Goal: Task Accomplishment & Management: Complete application form

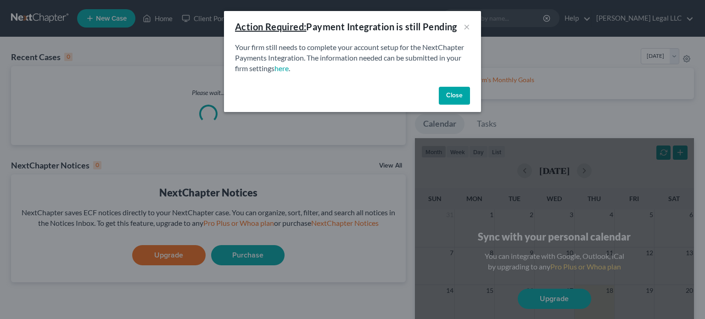
click at [460, 96] on button "Close" at bounding box center [454, 96] width 31 height 18
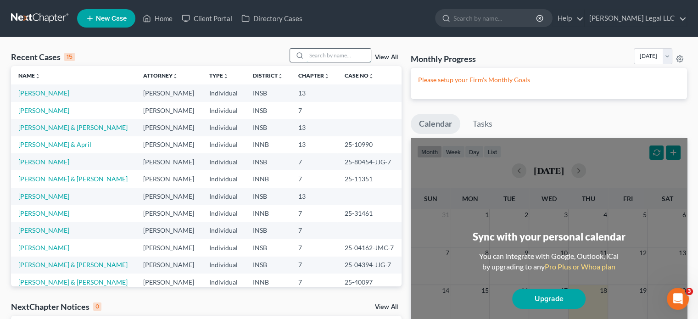
click at [341, 55] on input "search" at bounding box center [339, 55] width 64 height 13
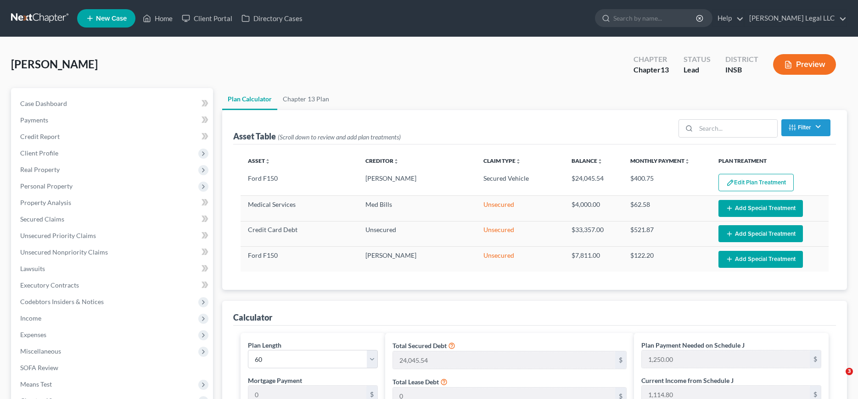
select select "59"
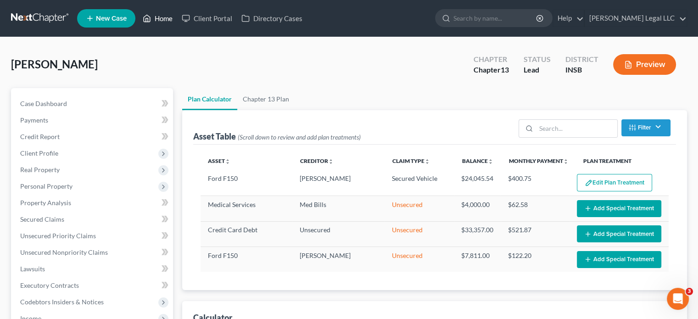
click at [160, 18] on link "Home" at bounding box center [157, 18] width 39 height 17
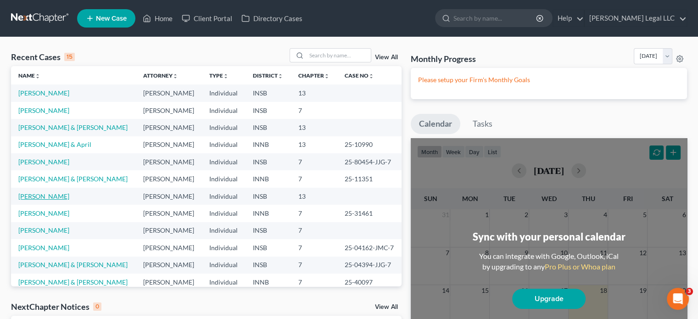
click at [43, 194] on link "[PERSON_NAME]" at bounding box center [43, 196] width 51 height 8
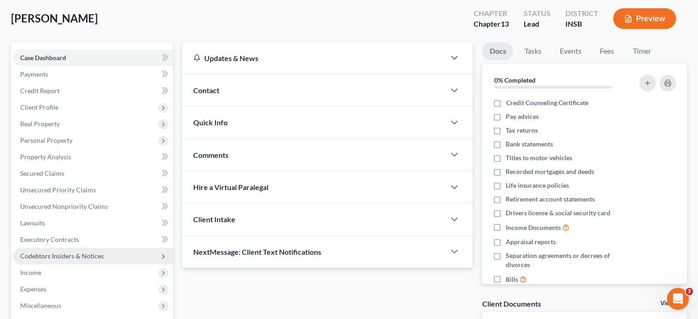
scroll to position [92, 0]
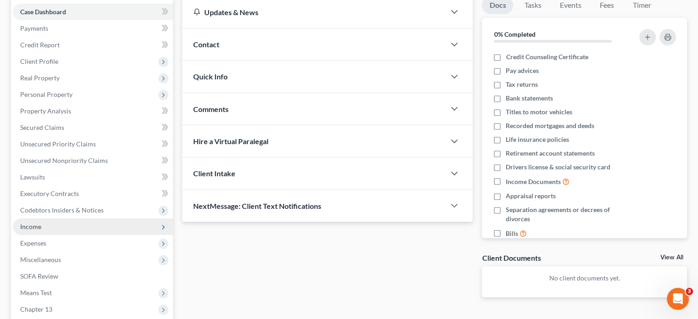
click at [33, 231] on span "Income" at bounding box center [93, 226] width 160 height 17
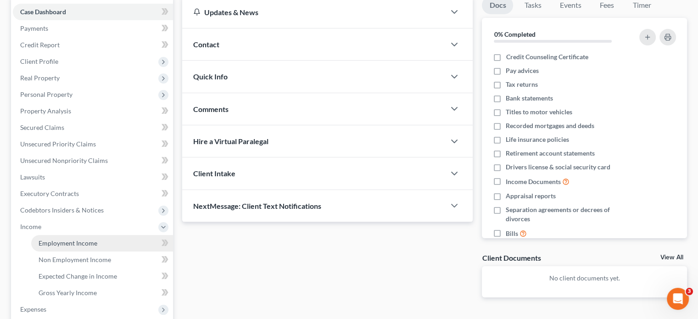
click at [45, 242] on span "Employment Income" at bounding box center [68, 243] width 59 height 8
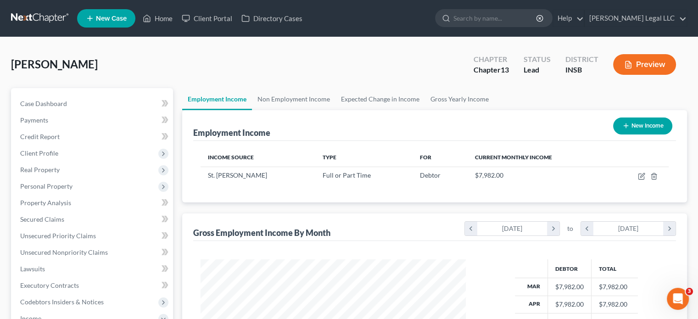
scroll to position [163, 283]
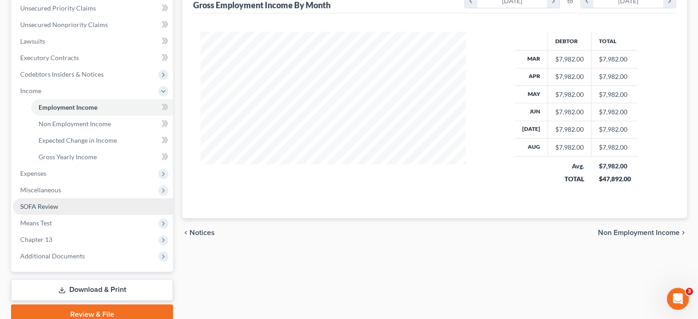
click at [66, 215] on ul "Case Dashboard Payments Invoices Payments Payments Credit Report Client Profile" at bounding box center [93, 66] width 160 height 397
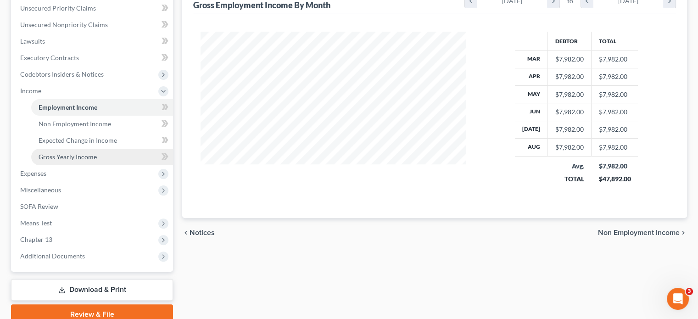
scroll to position [184, 0]
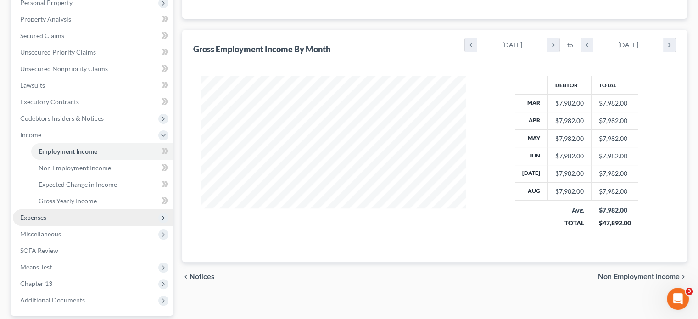
click at [49, 214] on span "Expenses" at bounding box center [93, 217] width 160 height 17
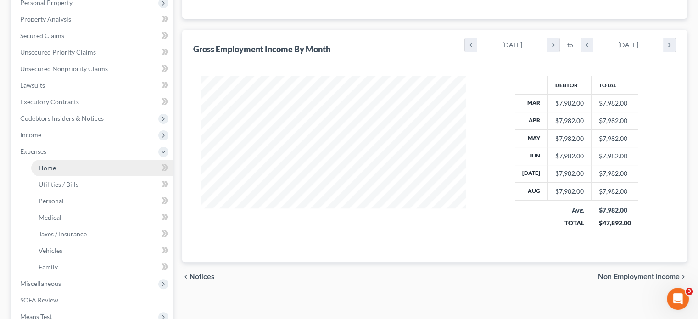
click at [50, 160] on ul "Case Dashboard Payments Invoices Payments Payments Credit Report Client Profile" at bounding box center [93, 135] width 160 height 446
click at [50, 168] on li "Expenses Home Utilities / Bills Personal Medical" at bounding box center [93, 209] width 160 height 132
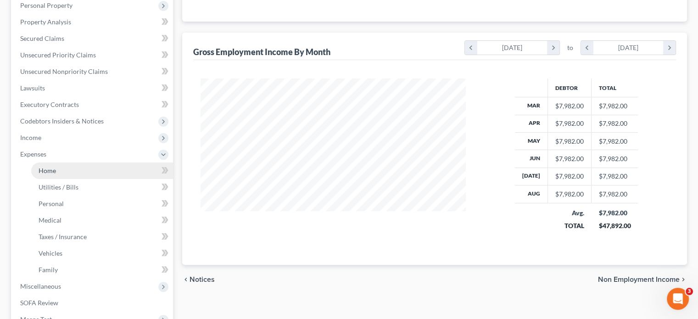
click at [51, 162] on li "Expenses Home Utilities / Bills Personal Medical" at bounding box center [93, 212] width 160 height 132
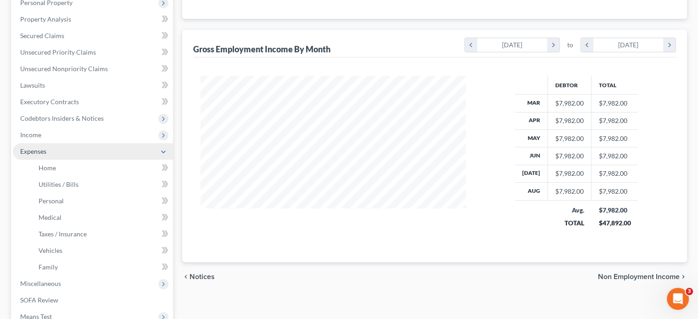
click at [40, 148] on span "Expenses" at bounding box center [33, 151] width 26 height 8
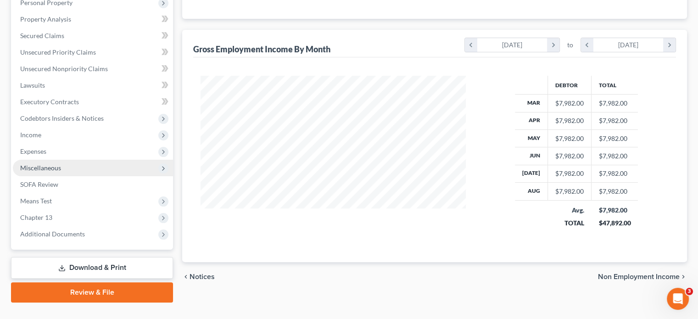
click at [48, 160] on span "Miscellaneous" at bounding box center [93, 168] width 160 height 17
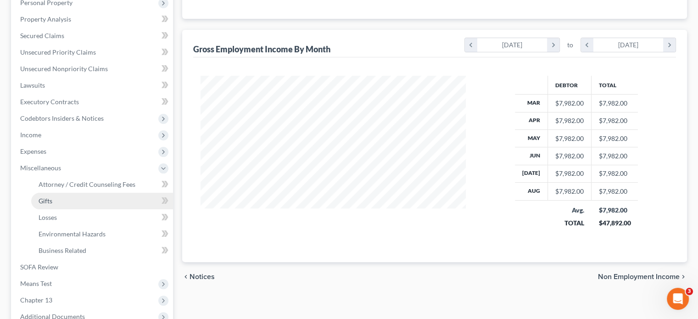
click at [44, 152] on span "Expenses" at bounding box center [33, 151] width 26 height 8
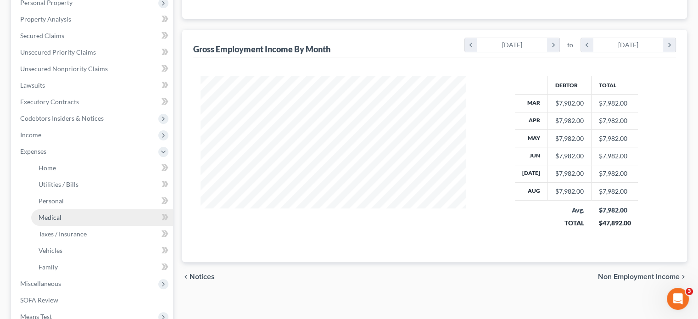
click at [55, 212] on link "Medical" at bounding box center [102, 217] width 142 height 17
click at [56, 215] on span "Medical" at bounding box center [50, 217] width 23 height 8
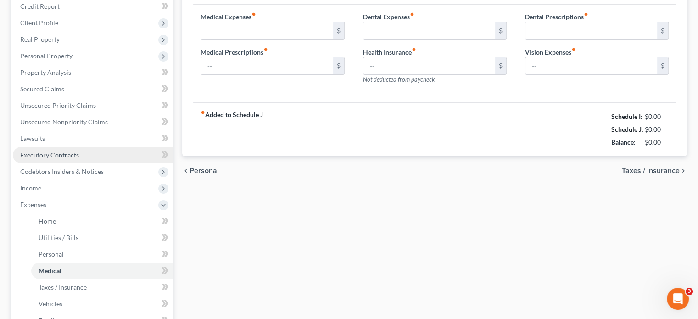
type input "212.00"
type input "0.00"
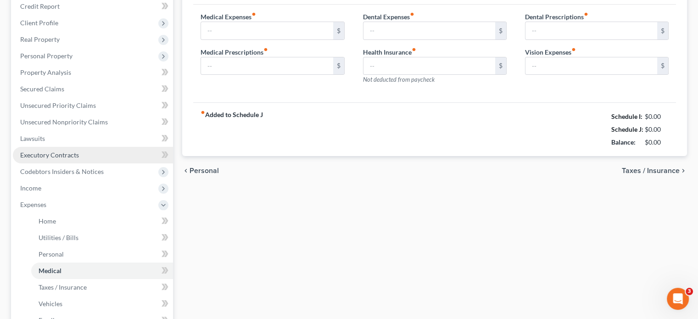
type input "0.00"
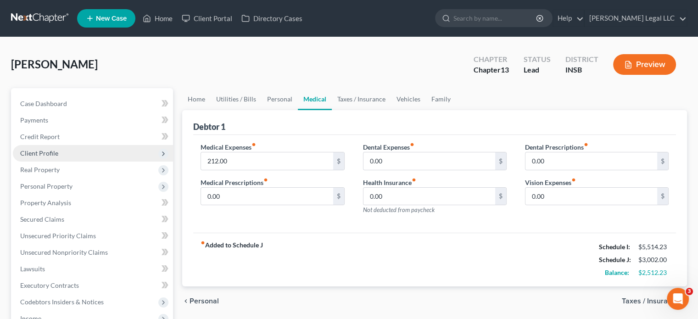
click at [44, 157] on span "Client Profile" at bounding box center [93, 153] width 160 height 17
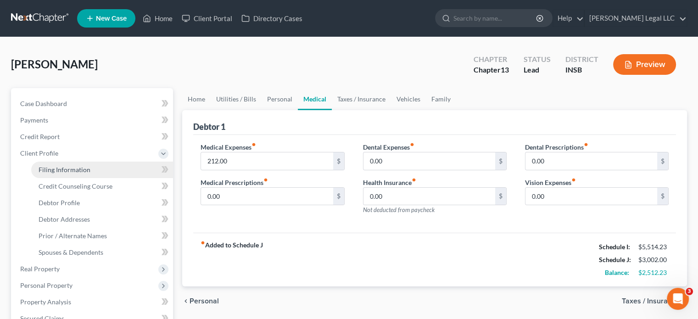
click at [40, 171] on span "Filing Information" at bounding box center [65, 170] width 52 height 8
select select "1"
select select "0"
select select "3"
select select "28"
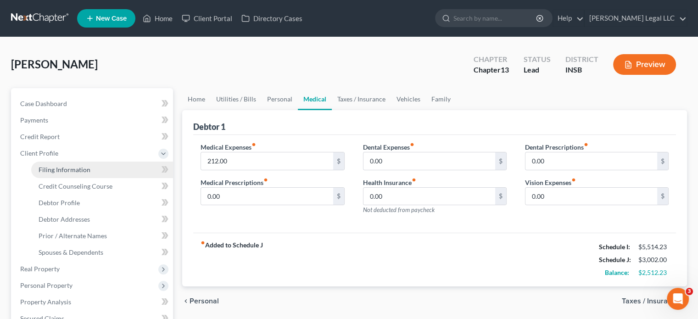
select select "0"
select select "15"
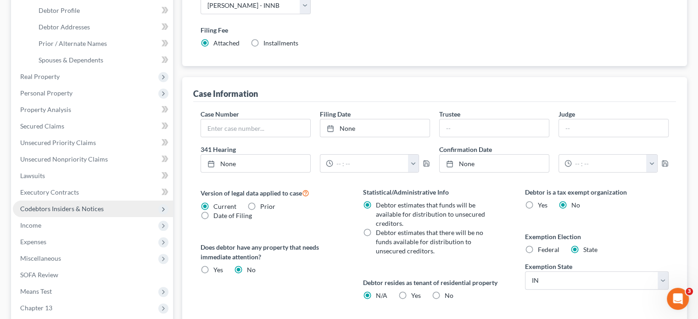
scroll to position [229, 0]
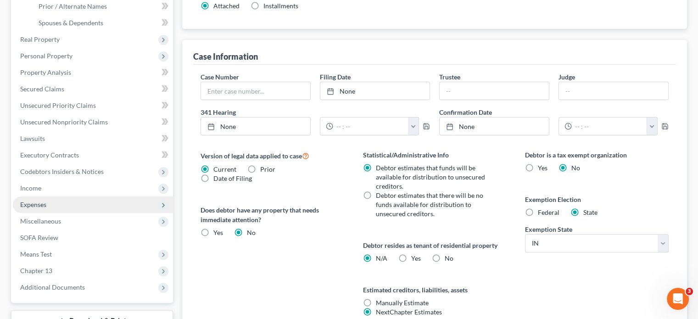
click at [31, 201] on span "Expenses" at bounding box center [33, 205] width 26 height 8
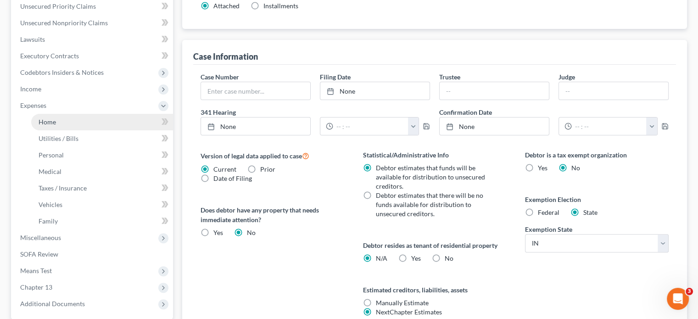
click at [45, 119] on span "Home" at bounding box center [47, 122] width 17 height 8
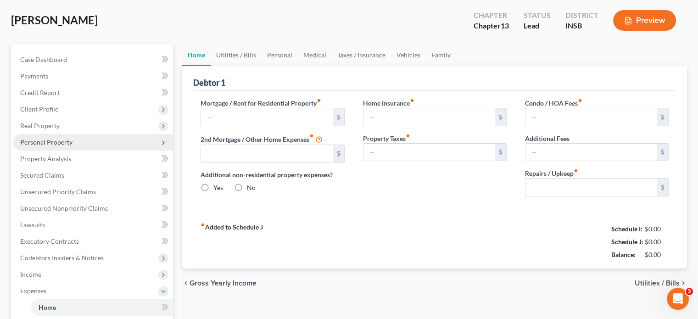
scroll to position [4, 0]
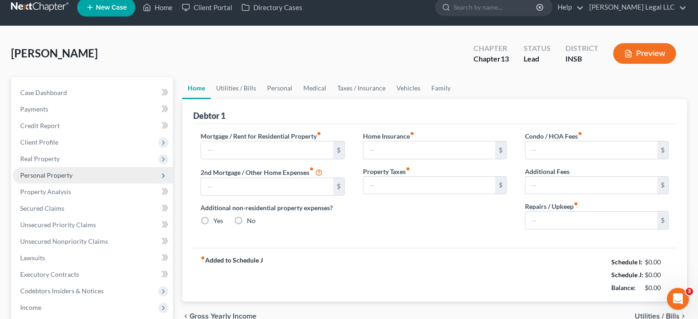
type input "0.00"
radio input "true"
type input "0.00"
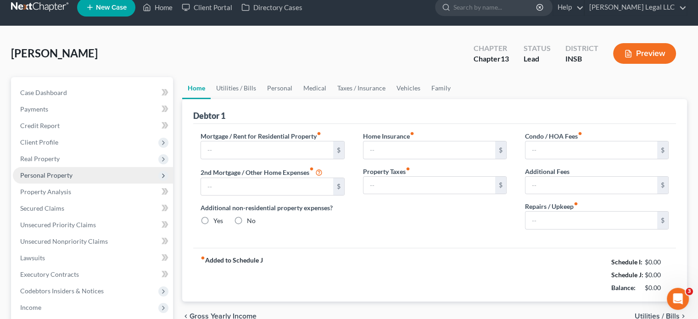
type input "0.00"
type input "100.00"
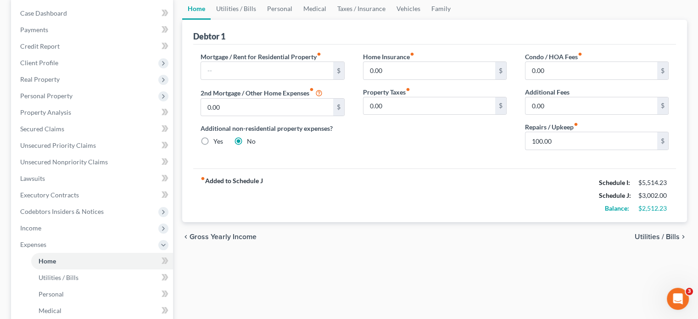
scroll to position [46, 0]
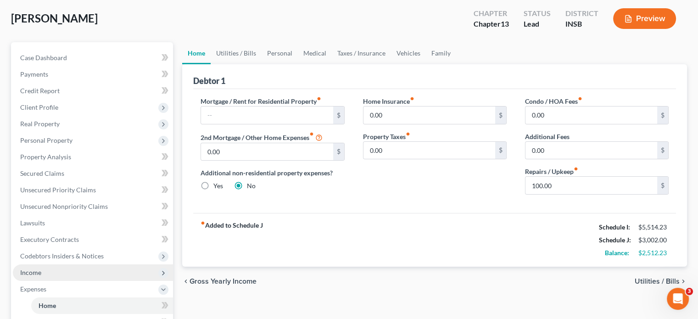
drag, startPoint x: 24, startPoint y: 271, endPoint x: 28, endPoint y: 266, distance: 6.5
click at [24, 271] on span "Income" at bounding box center [30, 272] width 21 height 8
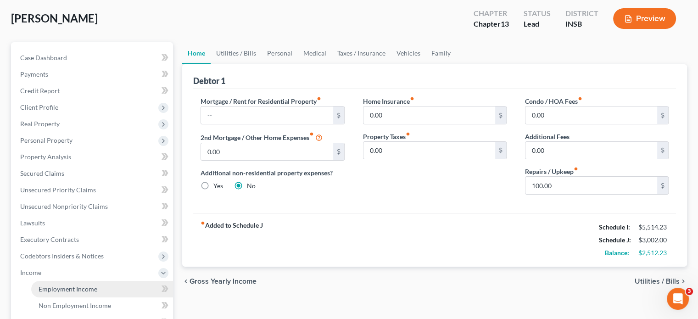
click at [49, 288] on span "Employment Income" at bounding box center [68, 289] width 59 height 8
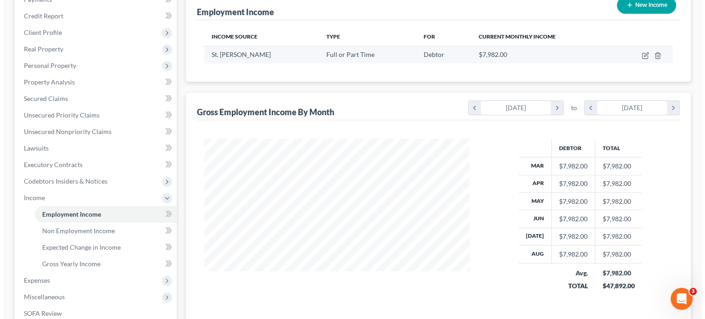
scroll to position [92, 0]
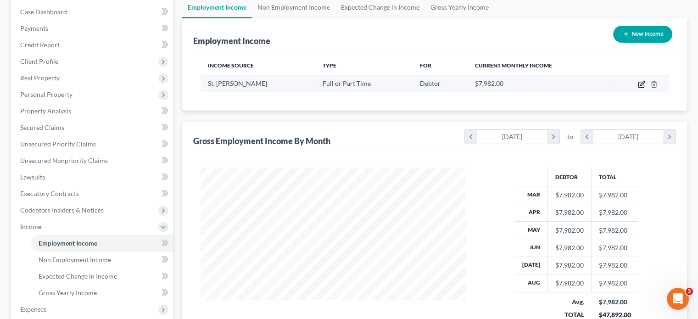
click at [639, 86] on icon "button" at bounding box center [641, 84] width 7 height 7
select select "0"
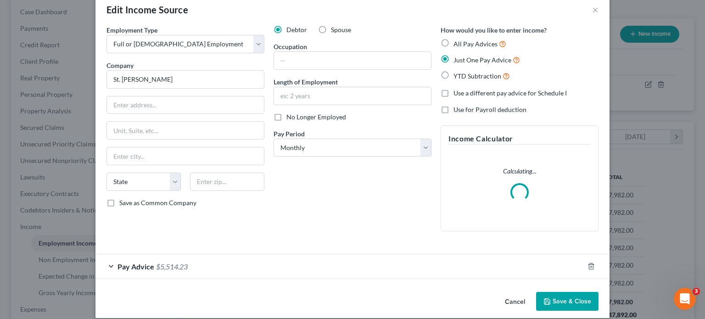
scroll to position [27, 0]
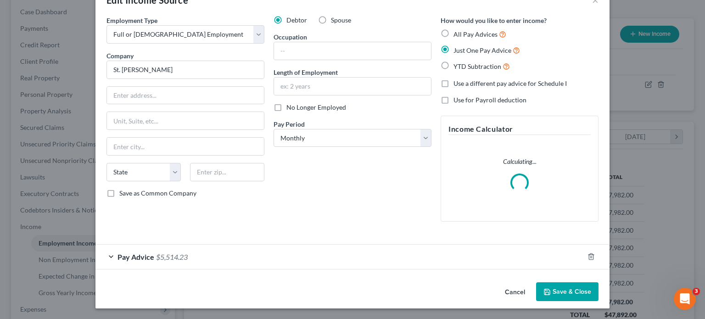
drag, startPoint x: 181, startPoint y: 253, endPoint x: 226, endPoint y: 201, distance: 68.3
click at [181, 253] on div "Pay Advice $5,514.23" at bounding box center [339, 257] width 488 height 24
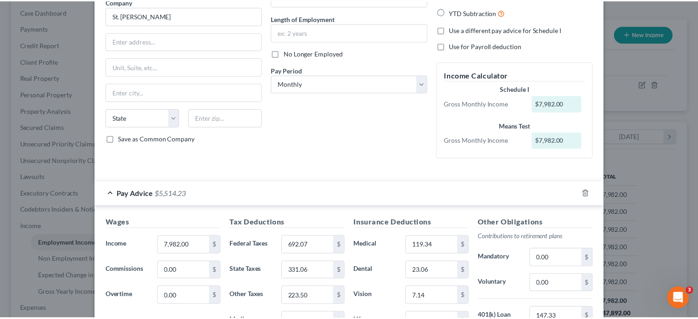
scroll to position [0, 0]
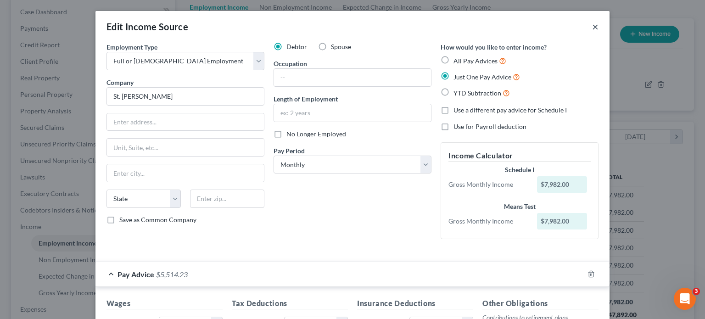
click at [593, 32] on button "×" at bounding box center [595, 26] width 6 height 11
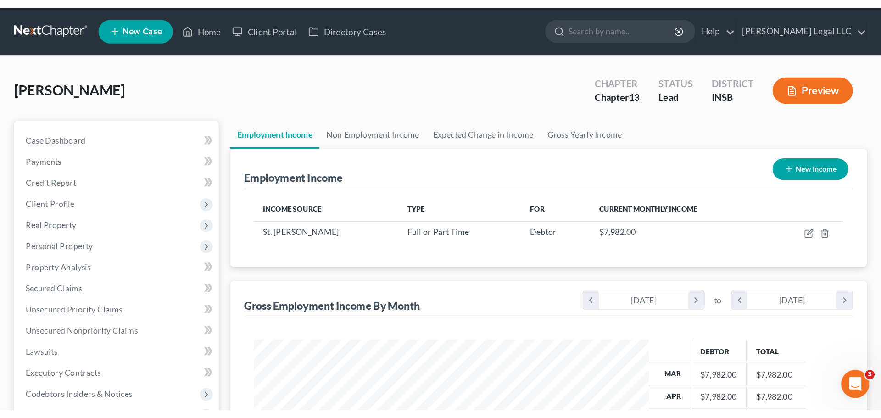
scroll to position [171, 361]
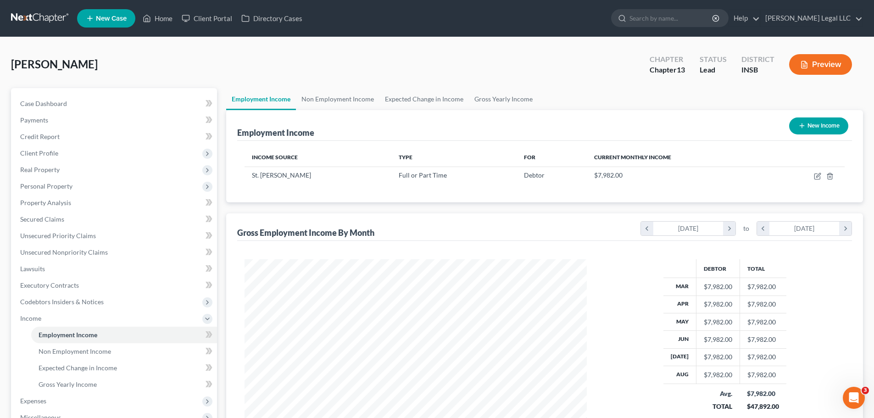
click at [814, 72] on button "Preview" at bounding box center [820, 64] width 63 height 21
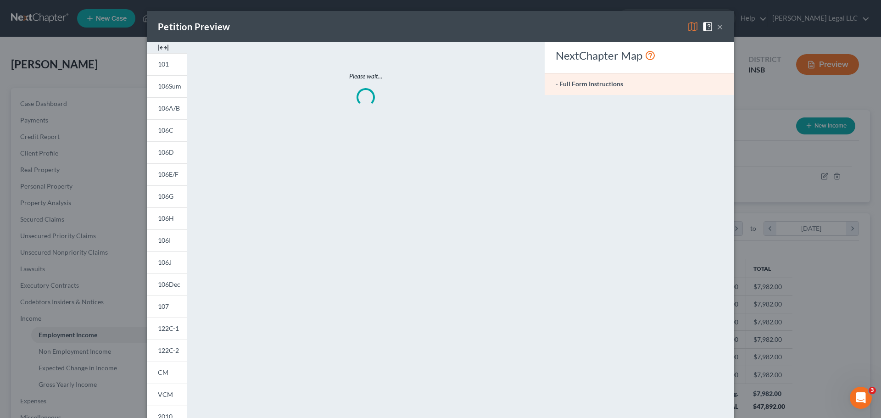
scroll to position [173, 364]
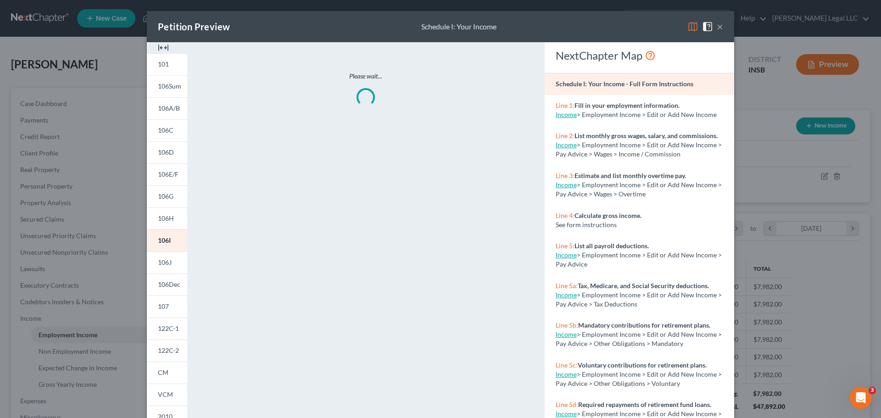
click at [166, 45] on div at bounding box center [167, 47] width 40 height 11
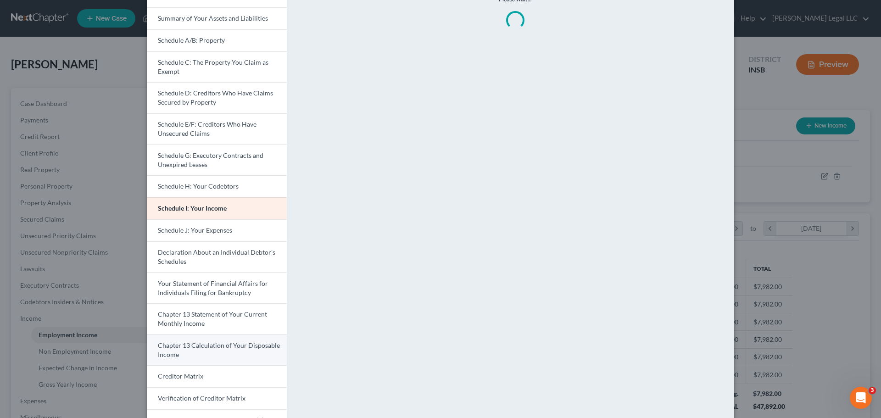
scroll to position [161, 0]
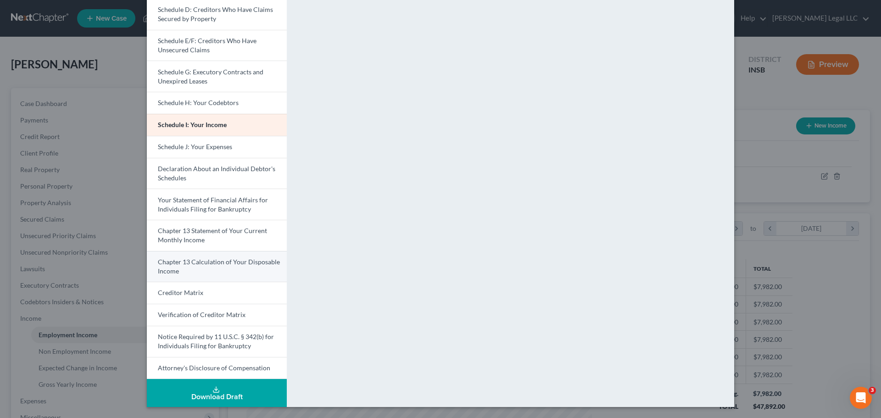
click at [189, 273] on link "Chapter 13 Calculation of Your Disposable Income" at bounding box center [217, 266] width 140 height 31
click at [179, 264] on span "Chapter 13 Calculation of Your Disposable Income" at bounding box center [218, 266] width 121 height 17
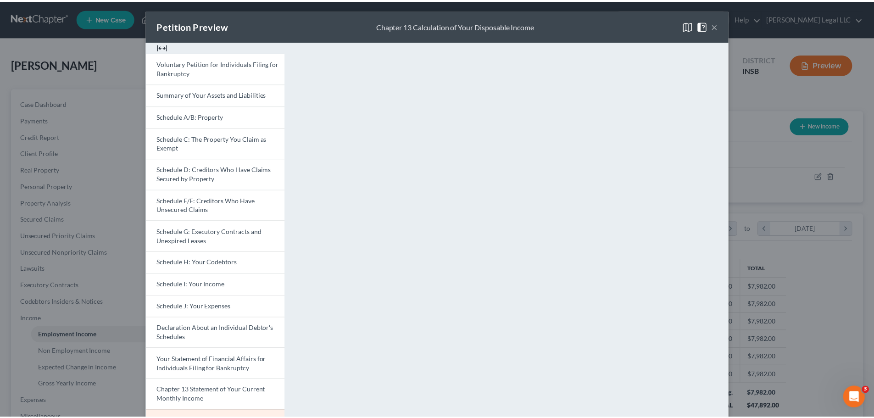
scroll to position [0, 0]
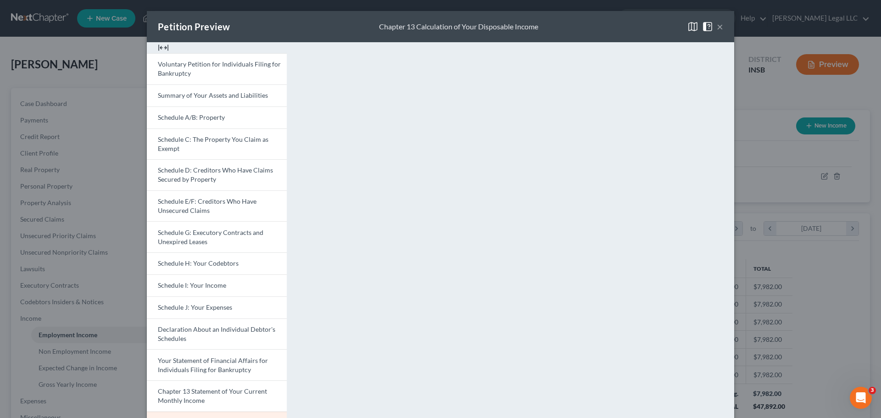
click at [717, 23] on button "×" at bounding box center [720, 26] width 6 height 11
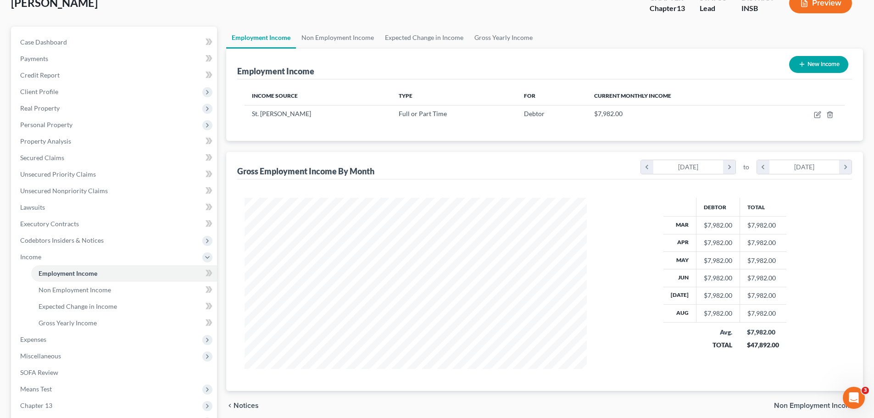
scroll to position [169, 0]
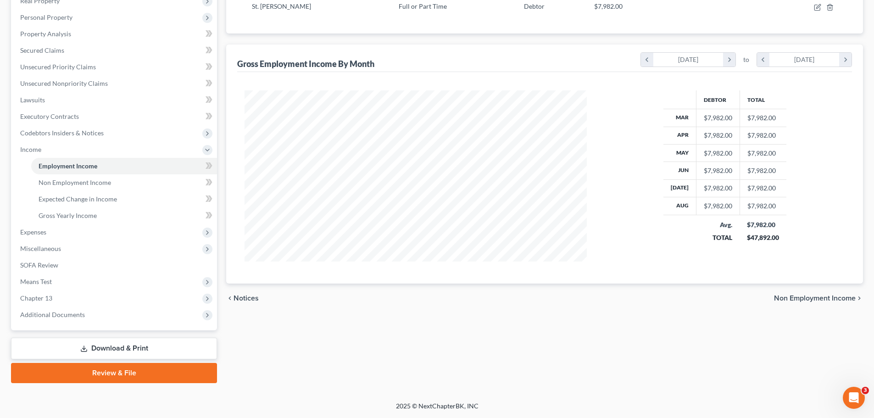
click at [59, 343] on link "Download & Print" at bounding box center [114, 349] width 206 height 22
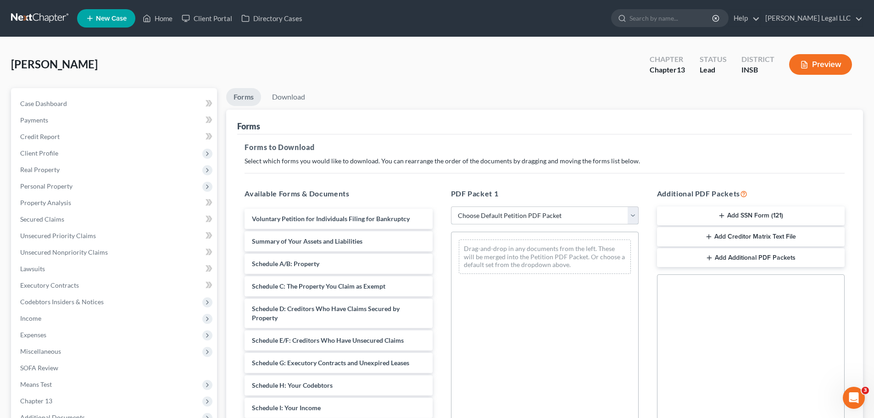
click at [489, 220] on select "Choose Default Petition PDF Packet Complete Bankruptcy Petition (all forms and …" at bounding box center [545, 216] width 188 height 18
drag, startPoint x: 382, startPoint y: 181, endPoint x: 380, endPoint y: 239, distance: 58.3
click at [382, 181] on div "Available Forms & Documents Voluntary Petition for Individuals Filing for Bankr…" at bounding box center [338, 336] width 206 height 311
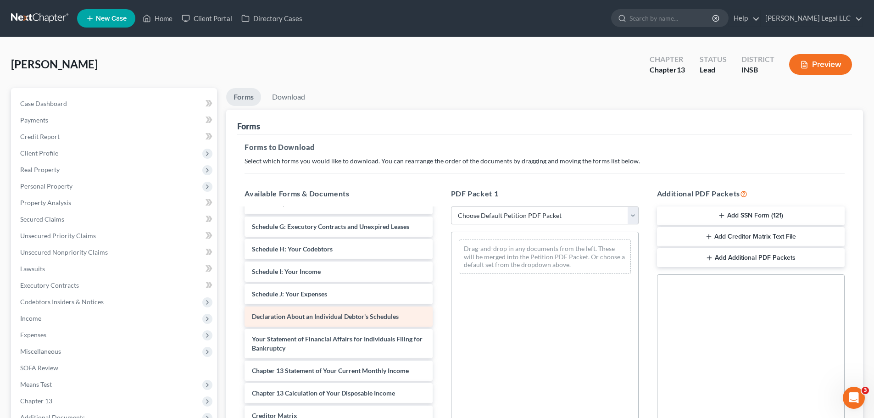
scroll to position [138, 0]
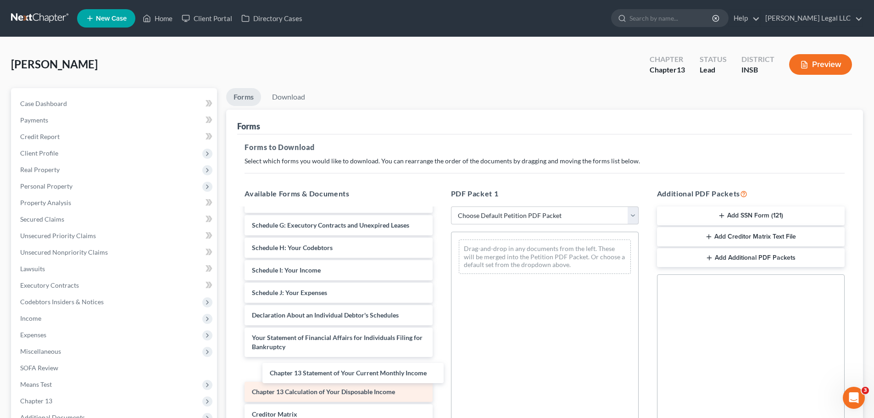
drag, startPoint x: 310, startPoint y: 371, endPoint x: 321, endPoint y: 394, distance: 25.2
click at [315, 373] on div "Chapter 13 Statement of Your Current Monthly Income Voluntary Petition for Indi…" at bounding box center [338, 286] width 202 height 430
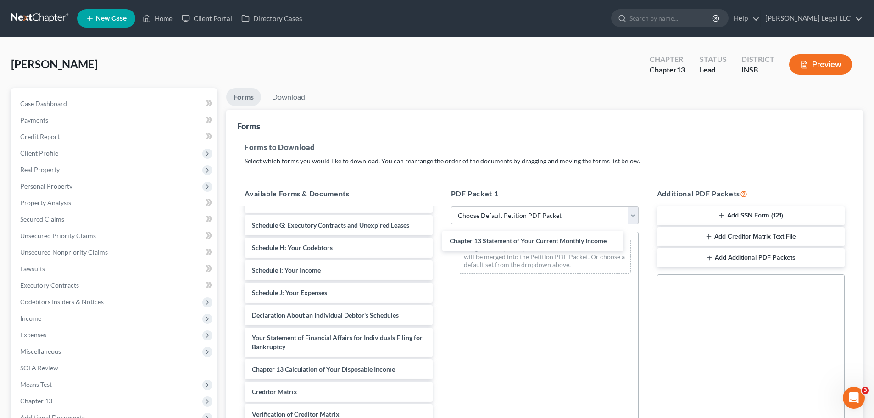
drag, startPoint x: 312, startPoint y: 372, endPoint x: 493, endPoint y: 269, distance: 208.6
click at [440, 247] on div "Chapter 13 Statement of Your Current Monthly Income Voluntary Petition for Indi…" at bounding box center [338, 275] width 202 height 408
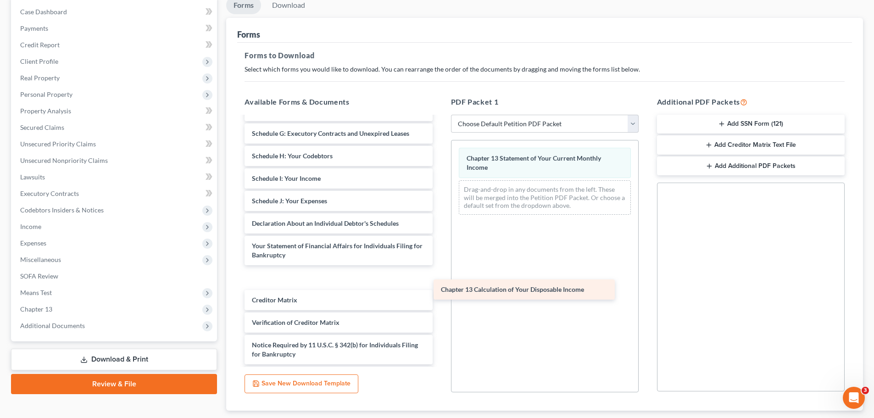
scroll to position [137, 0]
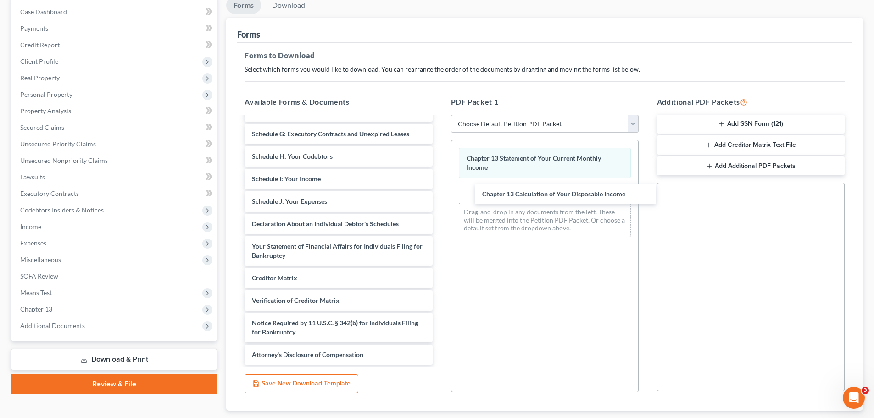
drag, startPoint x: 282, startPoint y: 278, endPoint x: 537, endPoint y: 203, distance: 266.0
click at [440, 189] on div "Chapter 13 Calculation of Your Disposable Income Voluntary Petition for Individ…" at bounding box center [338, 172] width 202 height 385
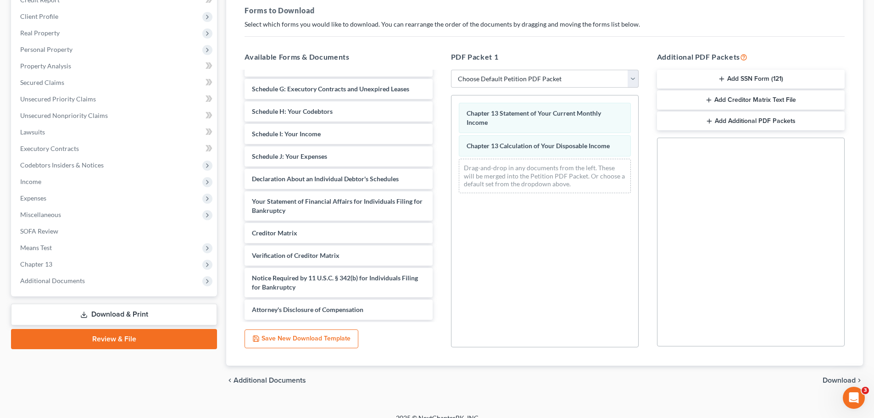
scroll to position [149, 0]
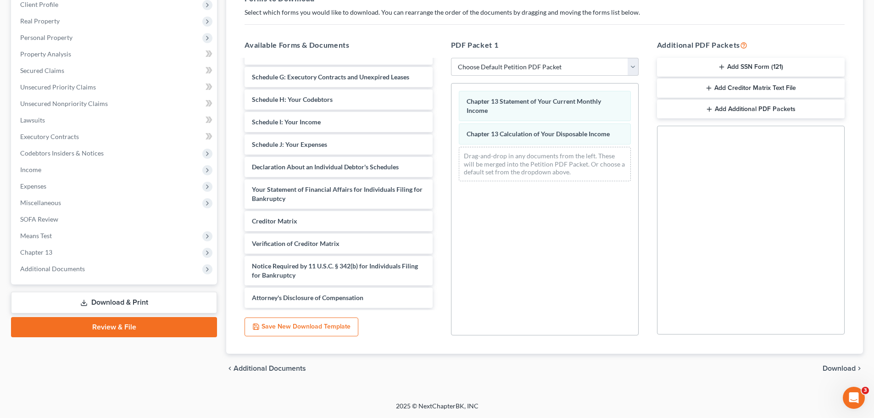
click at [852, 369] on span "Download" at bounding box center [839, 368] width 33 height 7
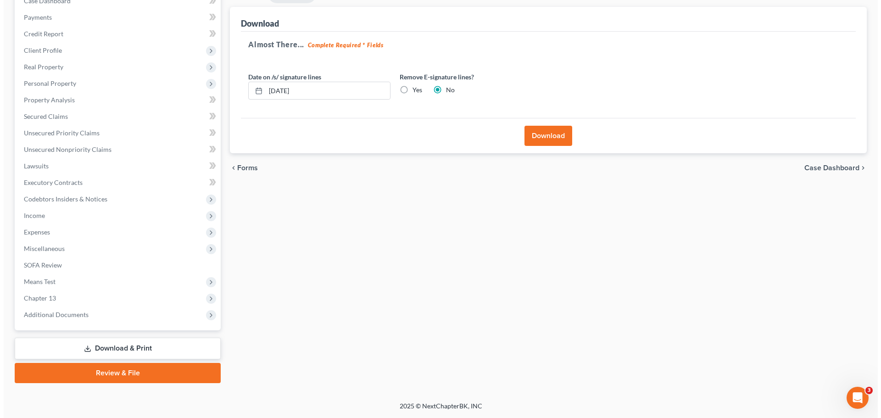
scroll to position [103, 0]
click at [409, 89] on label "Yes" at bounding box center [414, 89] width 10 height 9
click at [413, 89] on input "Yes" at bounding box center [416, 88] width 6 height 6
radio input "true"
radio input "false"
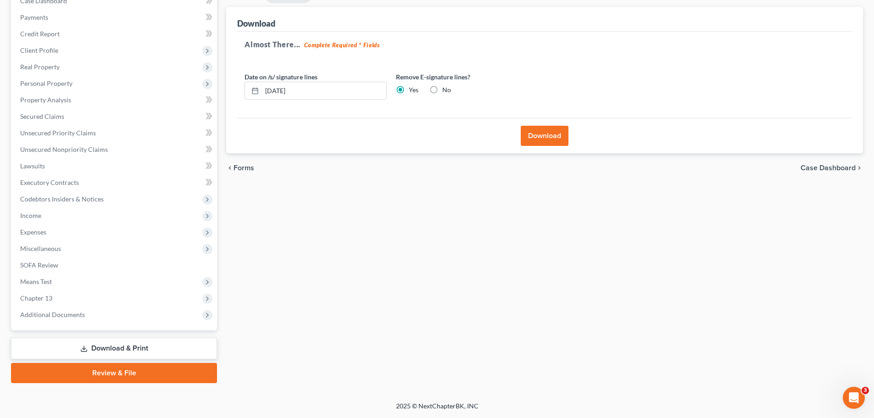
click at [528, 134] on button "Download" at bounding box center [545, 136] width 48 height 20
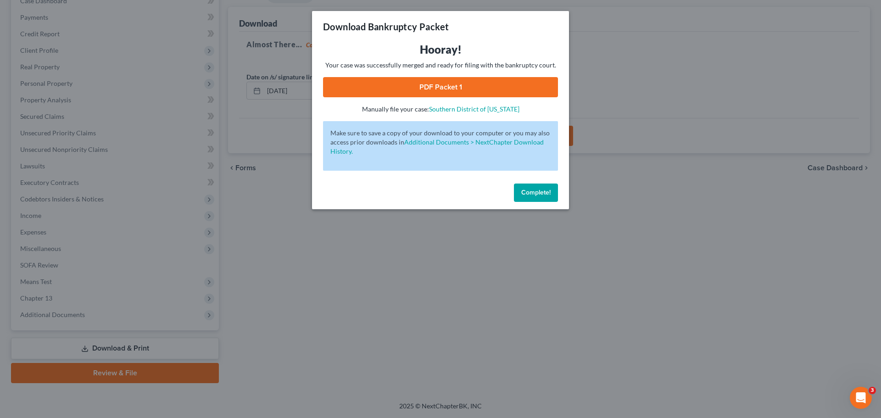
click at [498, 82] on link "PDF Packet 1" at bounding box center [440, 87] width 235 height 20
click at [530, 193] on span "Complete!" at bounding box center [535, 193] width 29 height 8
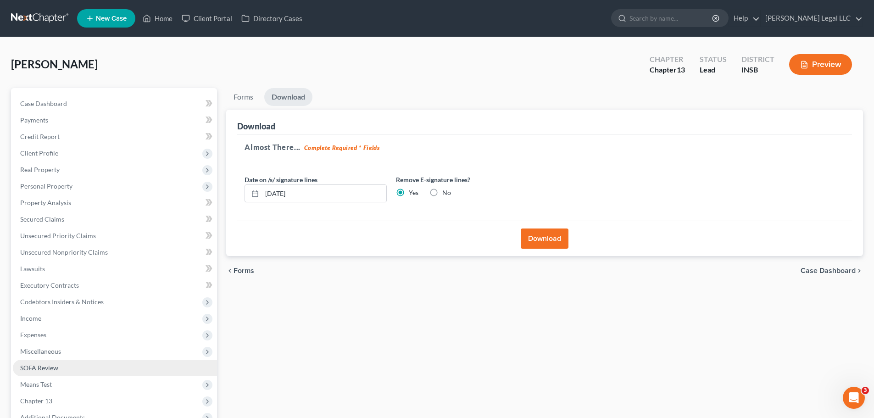
scroll to position [92, 0]
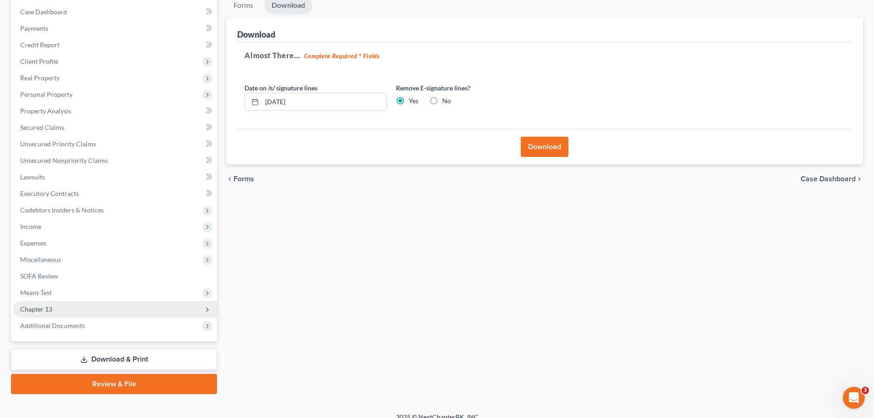
click at [57, 310] on span "Chapter 13" at bounding box center [115, 309] width 204 height 17
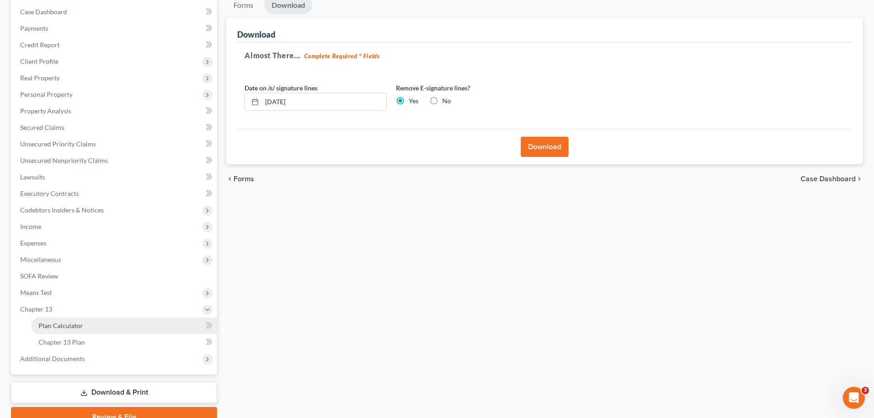
click at [61, 323] on span "Plan Calculator" at bounding box center [61, 326] width 45 height 8
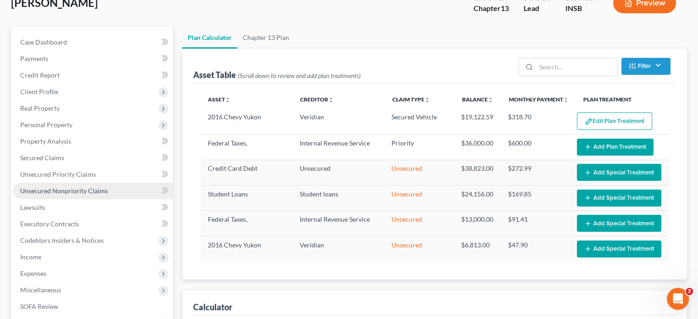
scroll to position [138, 0]
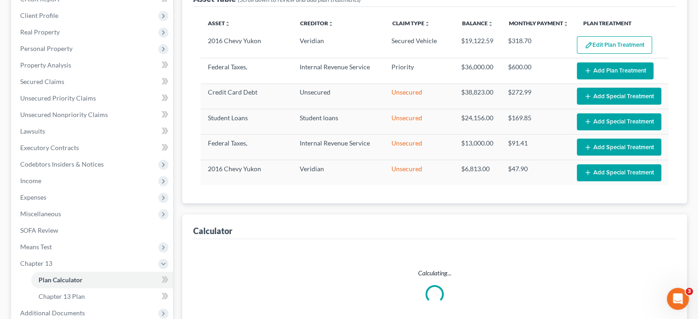
select select "59"
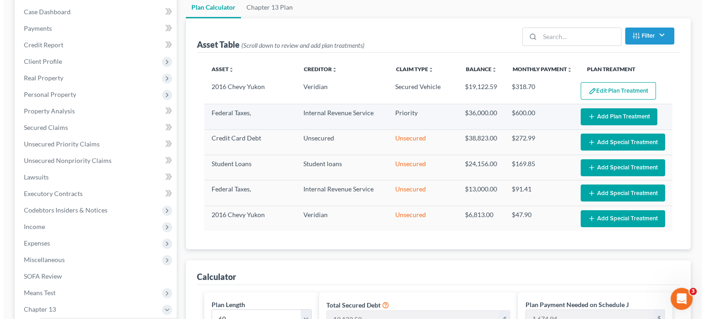
scroll to position [0, 0]
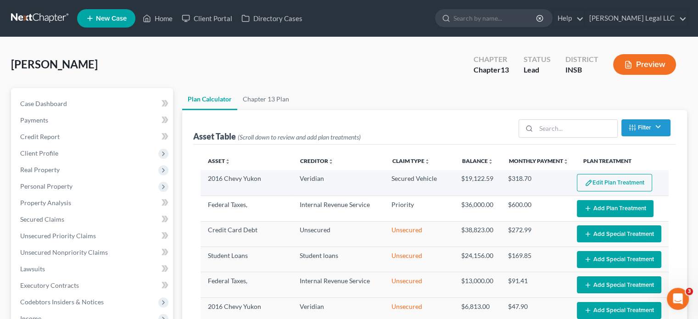
click at [603, 181] on button "Edit Plan Treatment" at bounding box center [614, 182] width 75 height 17
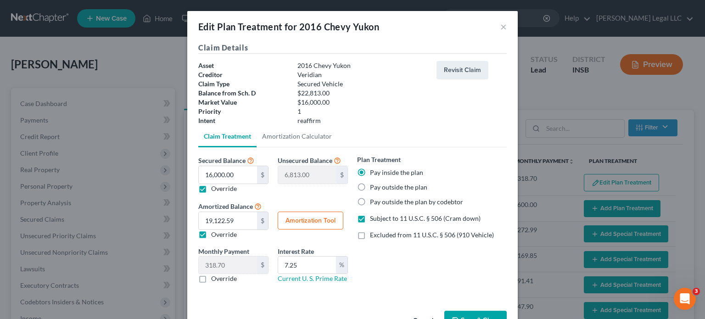
click at [370, 185] on label "Pay outside the plan" at bounding box center [398, 187] width 57 height 9
click at [374, 185] on input "Pay outside the plan" at bounding box center [377, 186] width 6 height 6
radio input "true"
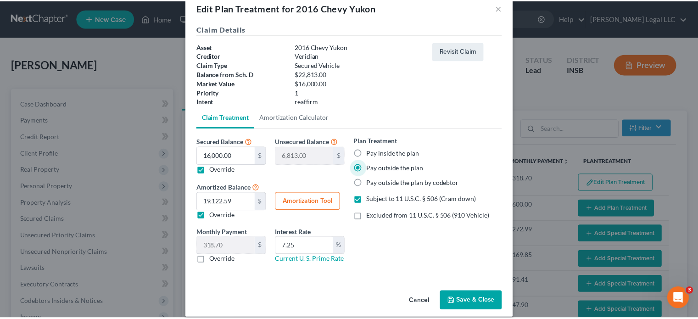
scroll to position [29, 0]
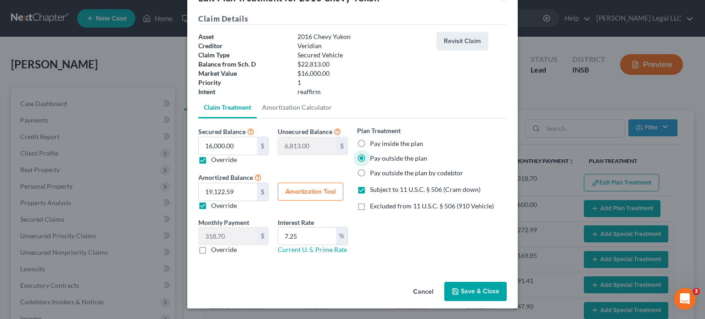
click at [370, 190] on label "Subject to 11 U.S.C. § 506 (Cram down)" at bounding box center [425, 189] width 111 height 9
click at [374, 190] on input "Subject to 11 U.S.C. § 506 (Cram down)" at bounding box center [377, 188] width 6 height 6
checkbox input "false"
click at [476, 292] on button "Save & Close" at bounding box center [475, 291] width 62 height 19
select select "59"
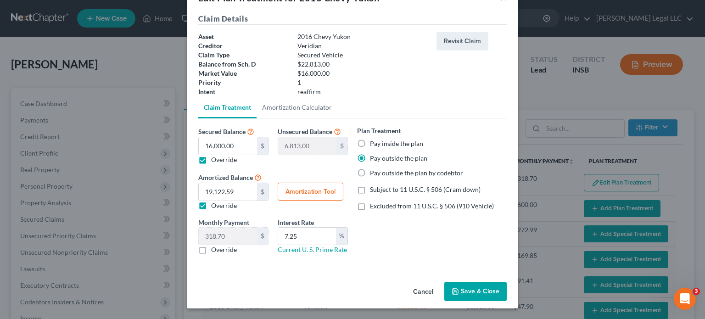
select select "59"
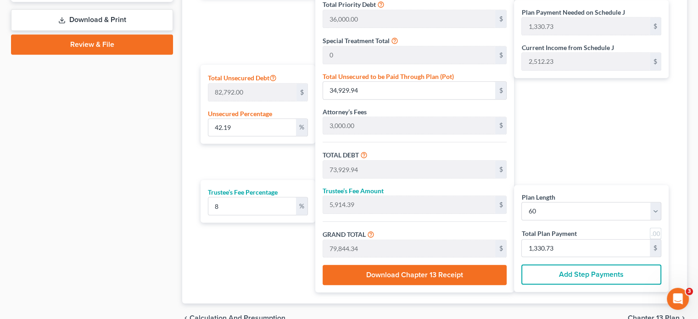
scroll to position [374, 0]
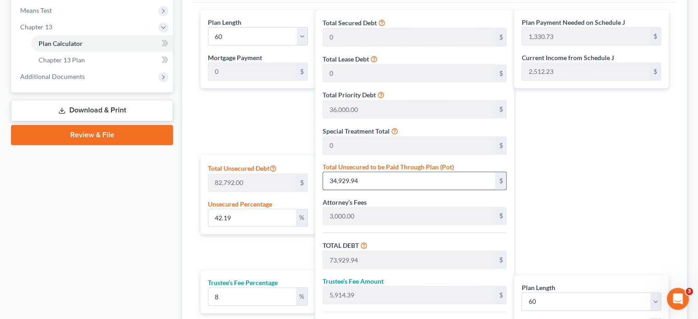
click at [342, 178] on input "34,929.94" at bounding box center [409, 180] width 172 height 17
type input "0.003623538506135859"
type input "3"
type input "39,003.00"
type input "3,120.24"
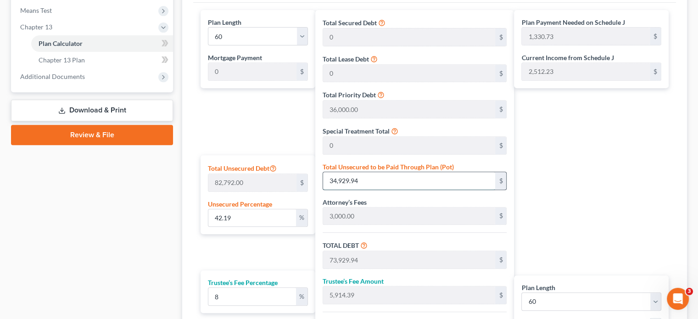
type input "42,123.24"
type input "702.05"
type input "0.04227461590491835"
type input "35"
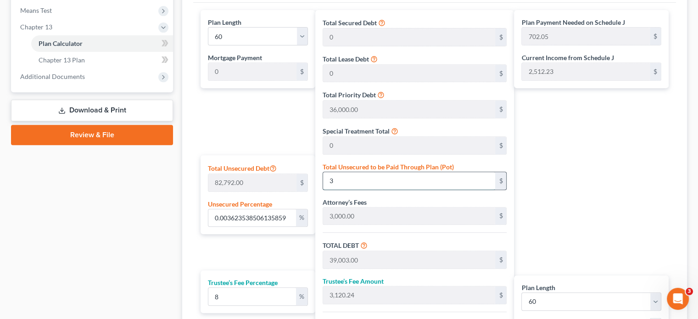
type input "39,035.00"
type input "3,122.80"
type input "42,157.80"
type input "702.63"
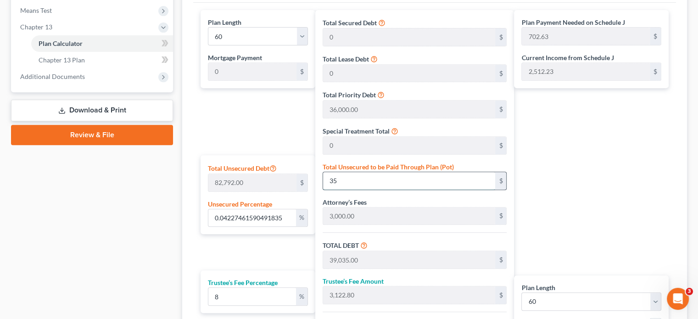
type input "0.4227461590491835"
type input "350"
type input "39,350.00"
type input "3,148.00"
type input "42,498.00"
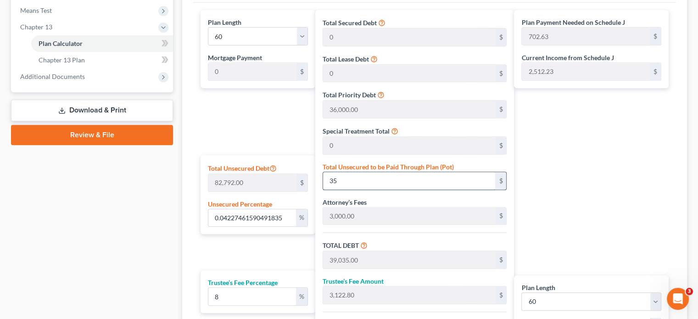
type input "708.30"
type input "4.227461590491835"
type input "3500"
type input "42,500.00"
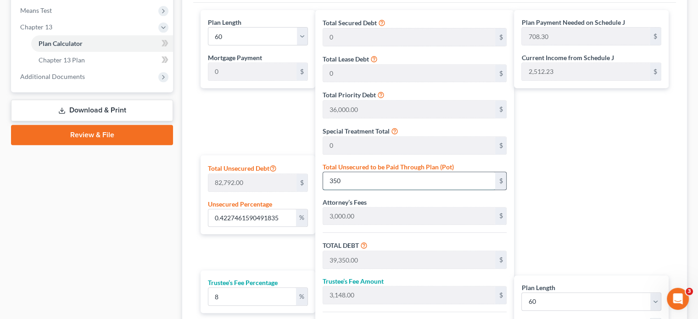
type input "3,400.00"
type input "45,900.00"
type input "765.00"
type input "3,500"
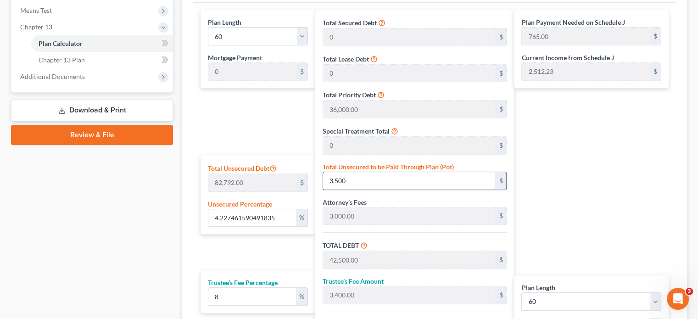
type input "42.27461590491835"
type input "3,5000"
type input "74,000.00"
type input "5,920.00"
type input "79,920.00"
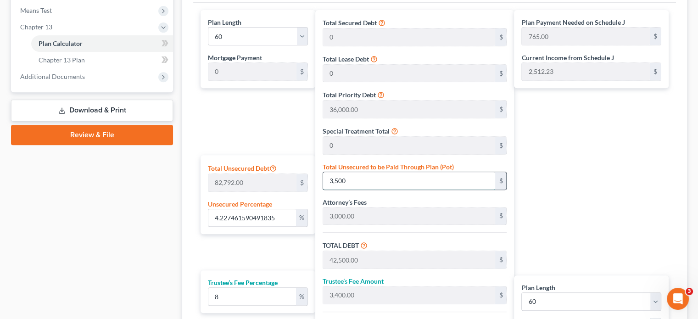
type input "1,332.00"
type input "35,000"
click at [123, 236] on div "Case Dashboard Payments Invoices Payments Payments Credit Report Client Profile" at bounding box center [91, 69] width 171 height 710
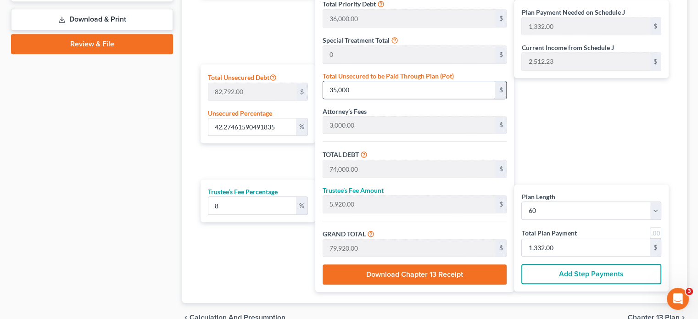
scroll to position [466, 0]
